Goal: Find specific page/section: Find specific page/section

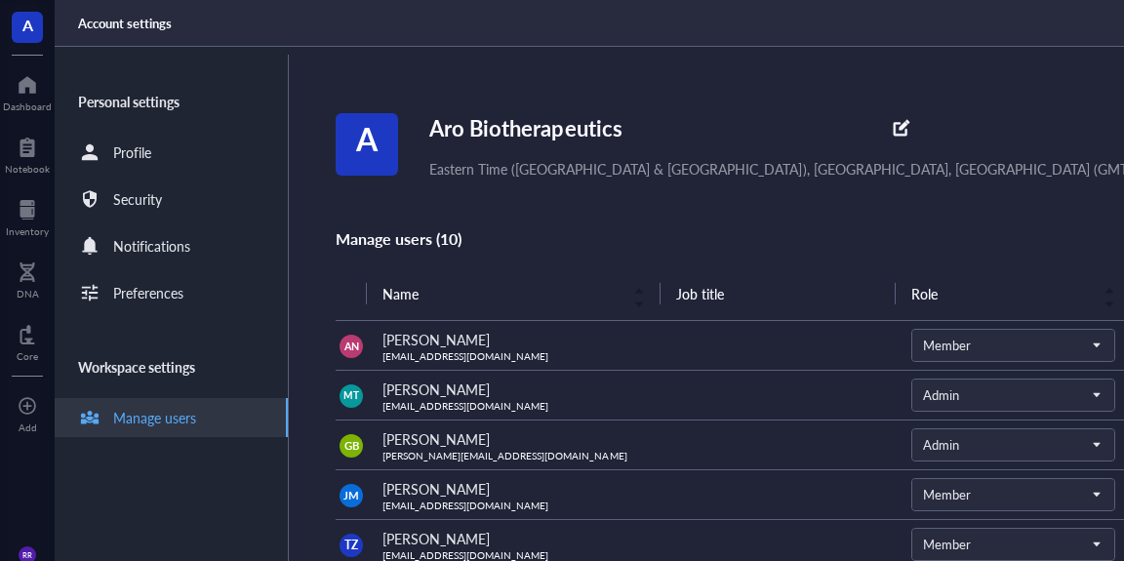
click at [19, 76] on div at bounding box center [27, 84] width 49 height 31
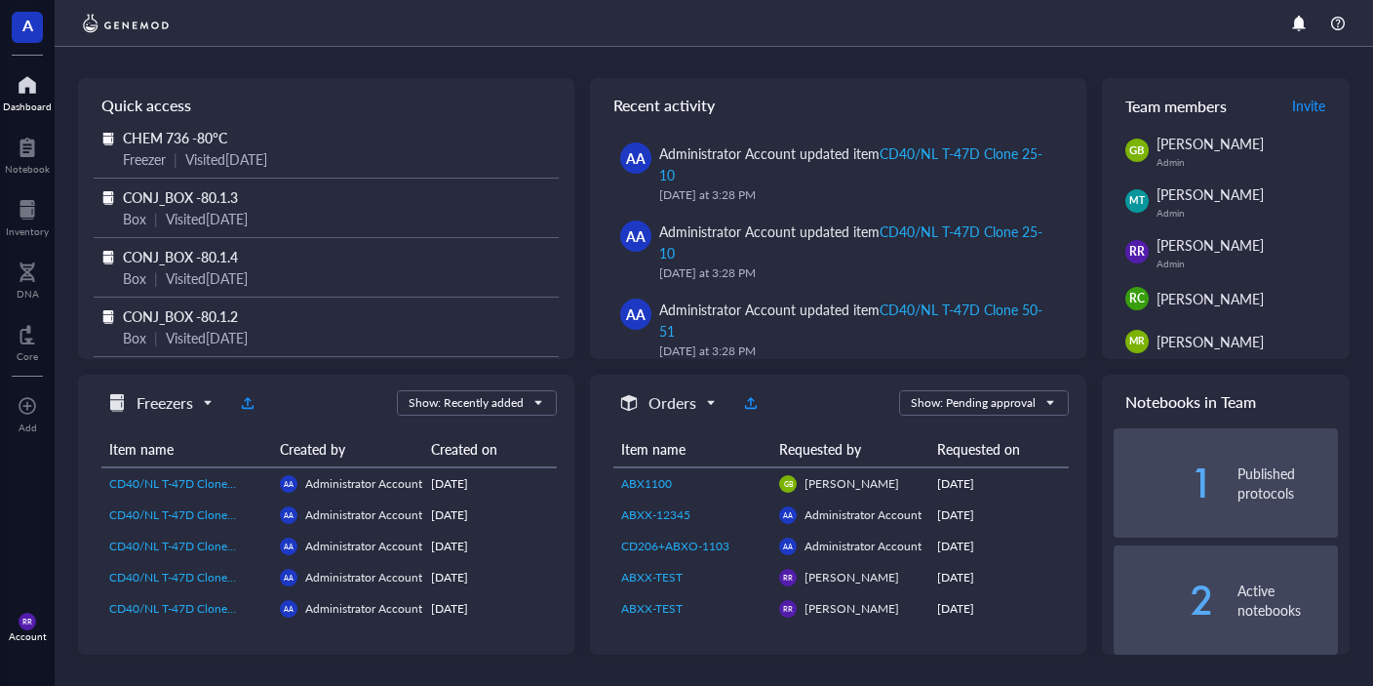
scroll to position [123, 0]
click at [586, 366] on div "Quick access Aro Biotherapeutics Notebook | Visited [DATE] CONJ_BOX -80.2.3 Box…" at bounding box center [714, 366] width 1272 height 576
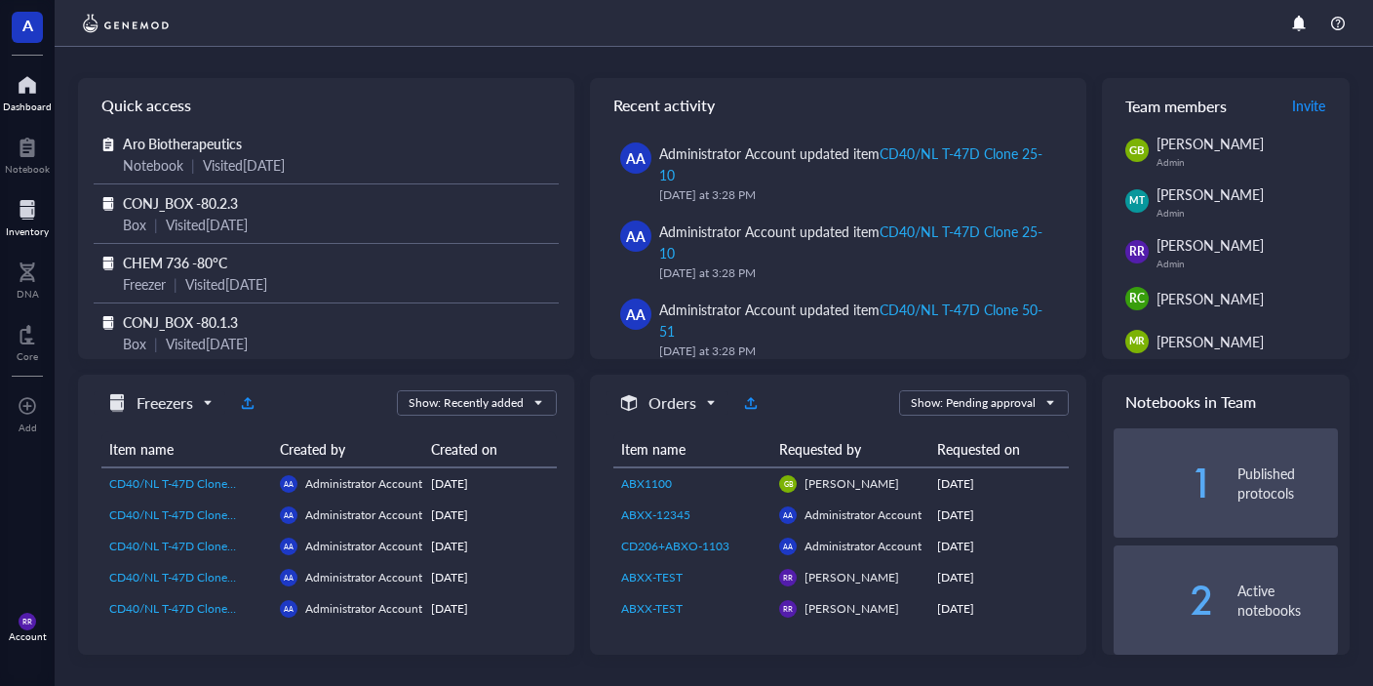
click at [9, 211] on div at bounding box center [27, 209] width 43 height 31
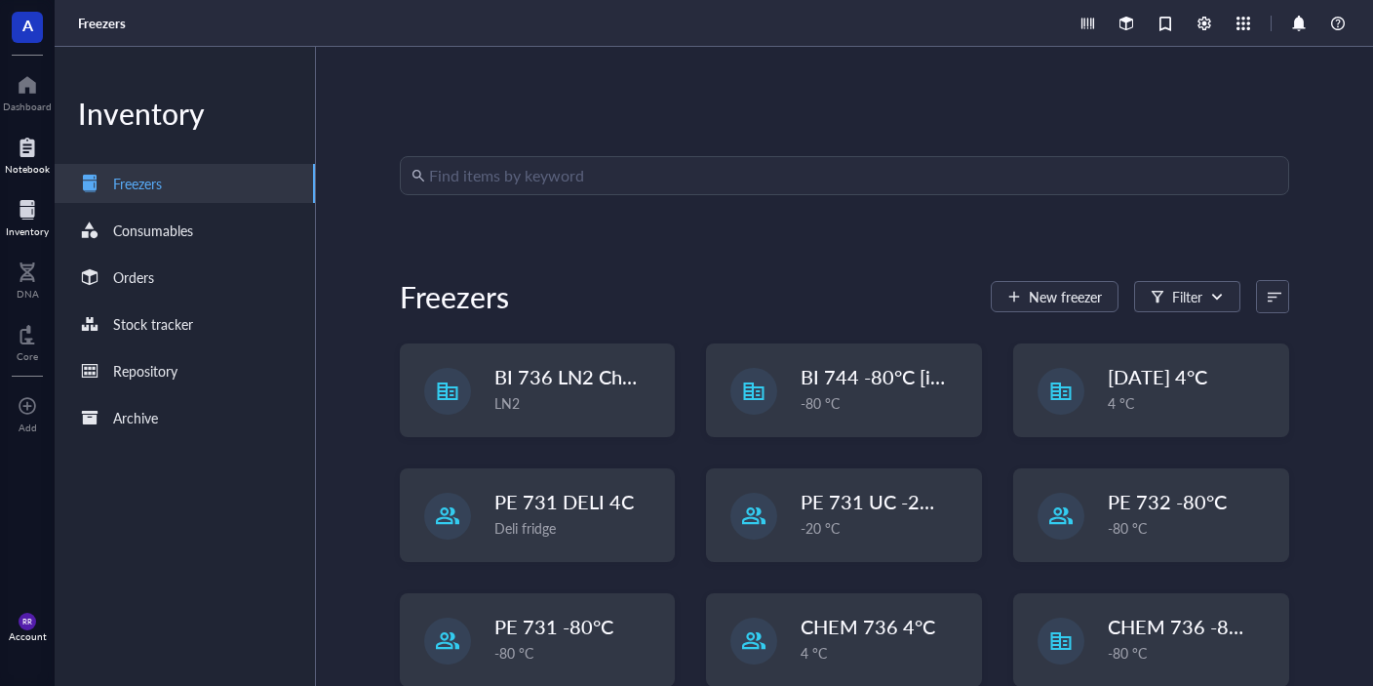
click at [38, 178] on div "Notebook" at bounding box center [27, 153] width 55 height 55
click at [32, 216] on div at bounding box center [27, 209] width 43 height 31
click at [1123, 160] on div "Find items by keyword Freezers New freezer Filter BI 736 LN2 Chest LN2 BI 744 -…" at bounding box center [844, 366] width 1057 height 639
